Goal: Task Accomplishment & Management: Manage account settings

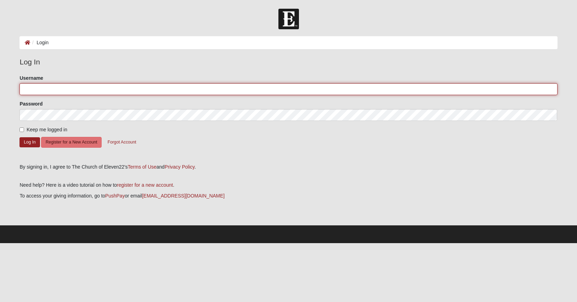
type input "[EMAIL_ADDRESS][DOMAIN_NAME]"
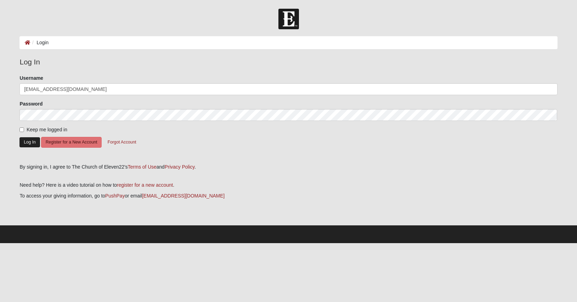
click at [29, 142] on button "Log In" at bounding box center [29, 142] width 20 height 10
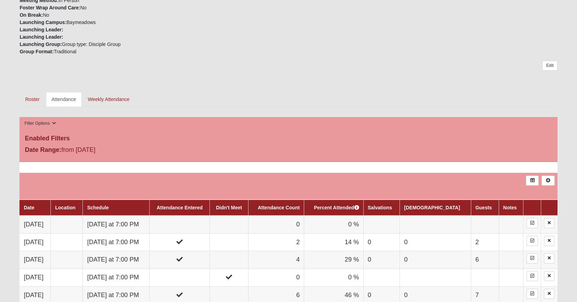
scroll to position [234, 0]
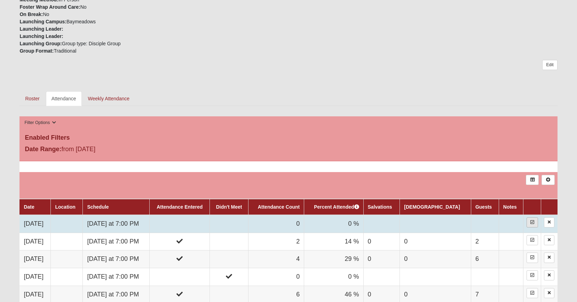
click at [530, 220] on icon at bounding box center [532, 222] width 4 height 4
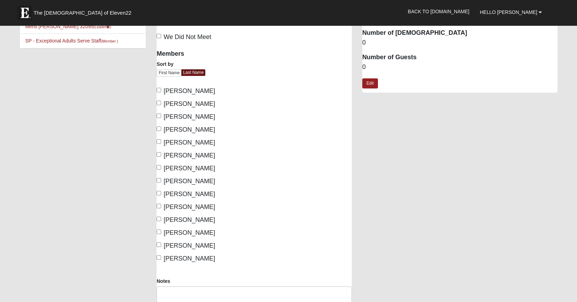
scroll to position [24, 0]
click at [159, 158] on label "Holtz, John" at bounding box center [185, 155] width 58 height 9
click at [159, 156] on input "Holtz, John" at bounding box center [158, 154] width 5 height 5
checkbox input "true"
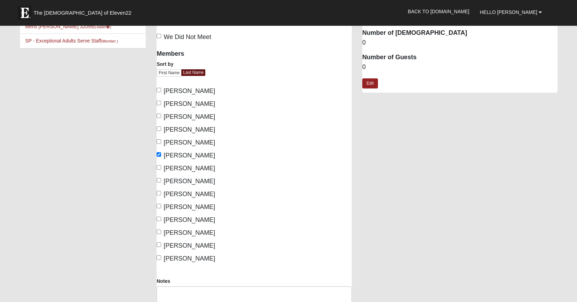
click at [160, 193] on input "Malone, Larry" at bounding box center [158, 193] width 5 height 5
checkbox input "true"
click at [161, 219] on input "Sanchez, Patrick" at bounding box center [158, 218] width 5 height 5
checkbox input "true"
click at [160, 257] on input "Wright, David" at bounding box center [158, 257] width 5 height 5
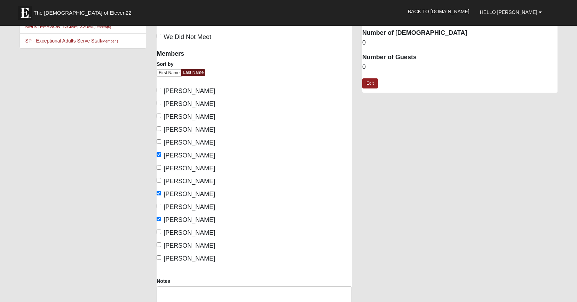
checkbox input "true"
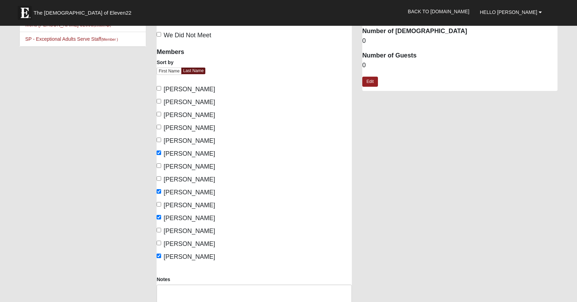
scroll to position [27, 0]
click at [367, 80] on link "Edit" at bounding box center [370, 81] width 16 height 10
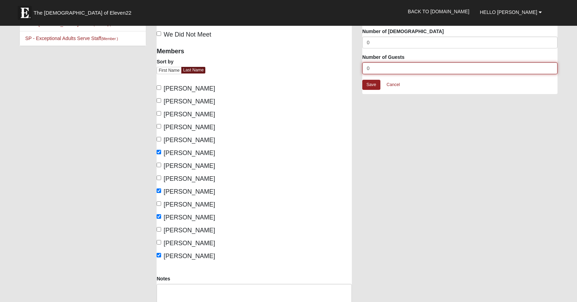
click at [381, 72] on input "0" at bounding box center [459, 68] width 195 height 12
click at [380, 70] on input "0" at bounding box center [459, 68] width 195 height 12
type input "2"
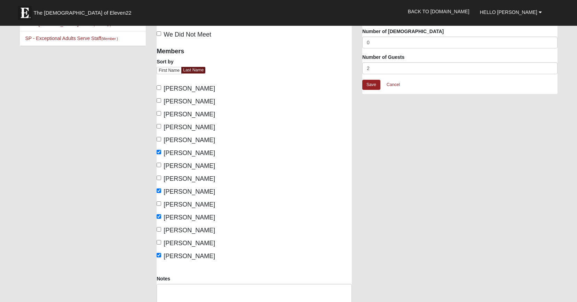
click at [373, 134] on div "Mens Holtz 32095 Attendance Attendance For 10/13/2025 Schedule We Did Not Meet" at bounding box center [356, 169] width 411 height 334
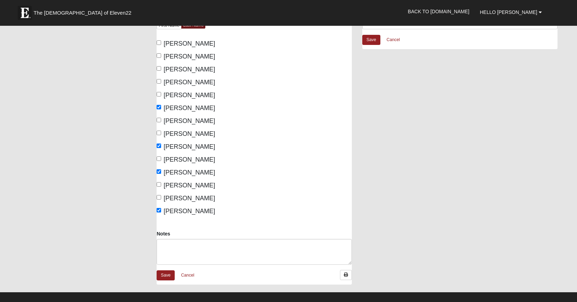
scroll to position [72, 0]
click at [163, 272] on link "Save" at bounding box center [165, 275] width 18 height 10
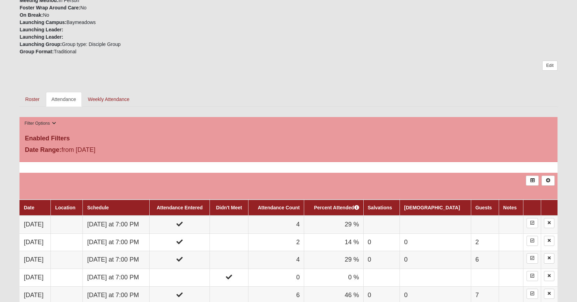
scroll to position [234, 0]
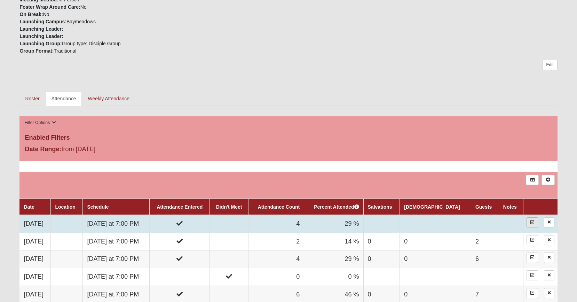
click at [535, 223] on link at bounding box center [531, 222] width 11 height 10
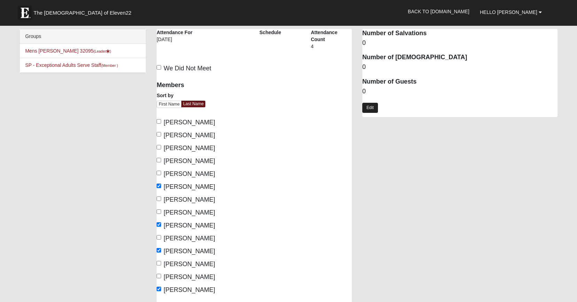
click at [371, 105] on link "Edit" at bounding box center [370, 108] width 16 height 10
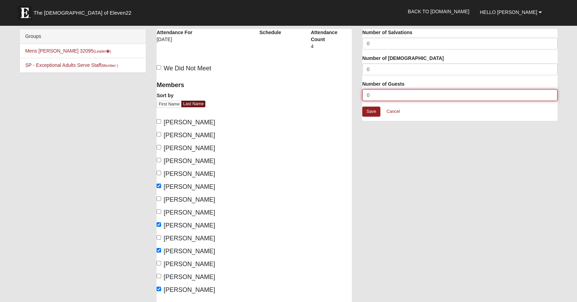
click at [375, 96] on input "0" at bounding box center [459, 95] width 195 height 12
type input "2"
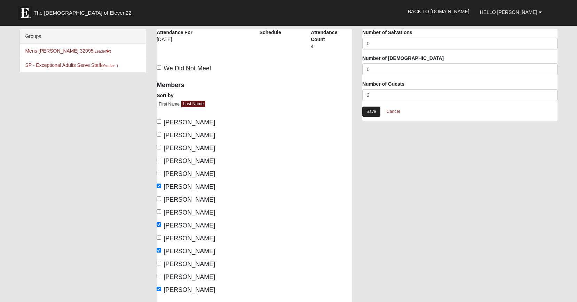
click at [371, 108] on link "Save" at bounding box center [371, 111] width 18 height 10
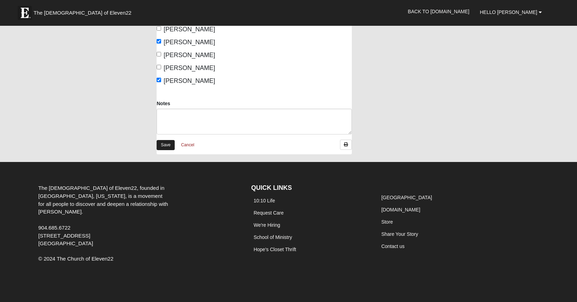
scroll to position [208, 0]
click at [162, 143] on link "Save" at bounding box center [165, 145] width 18 height 10
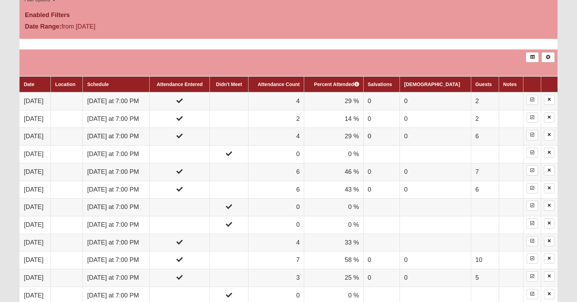
scroll to position [362, 0]
